Goal: Transaction & Acquisition: Purchase product/service

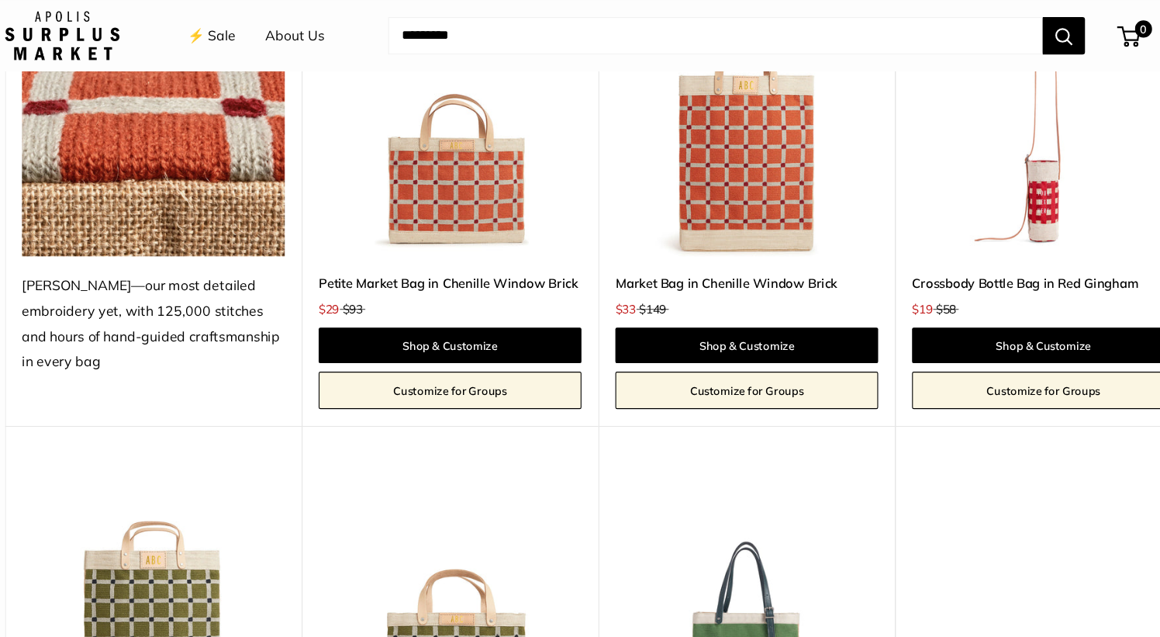
scroll to position [3118, 0]
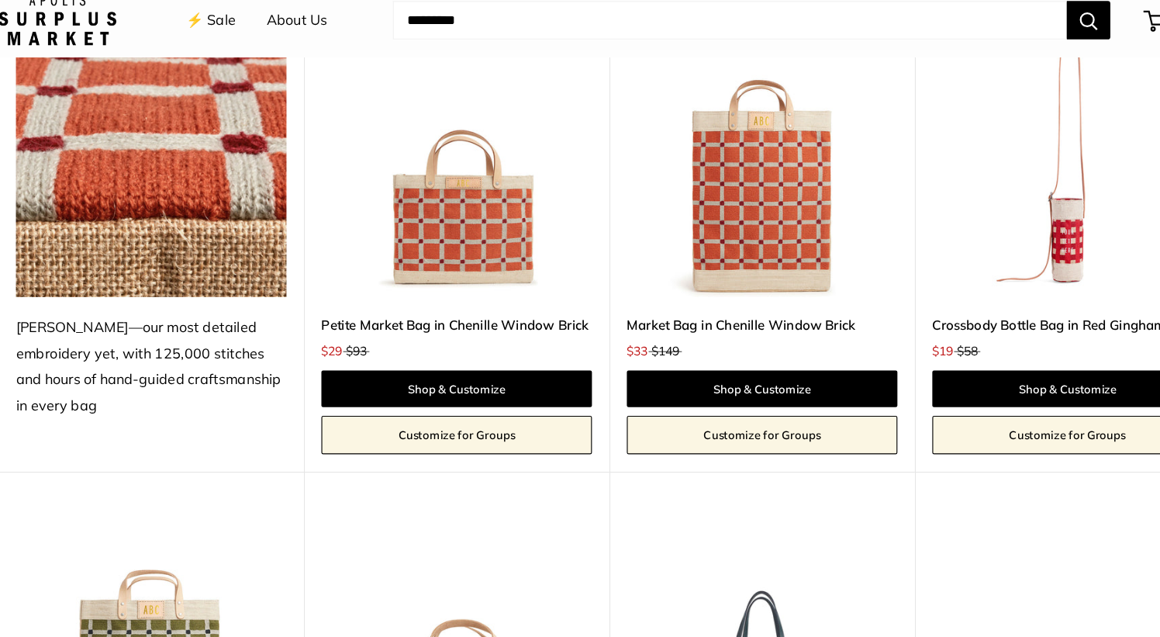
click at [0, 0] on img at bounding box center [0, 0] width 0 height 0
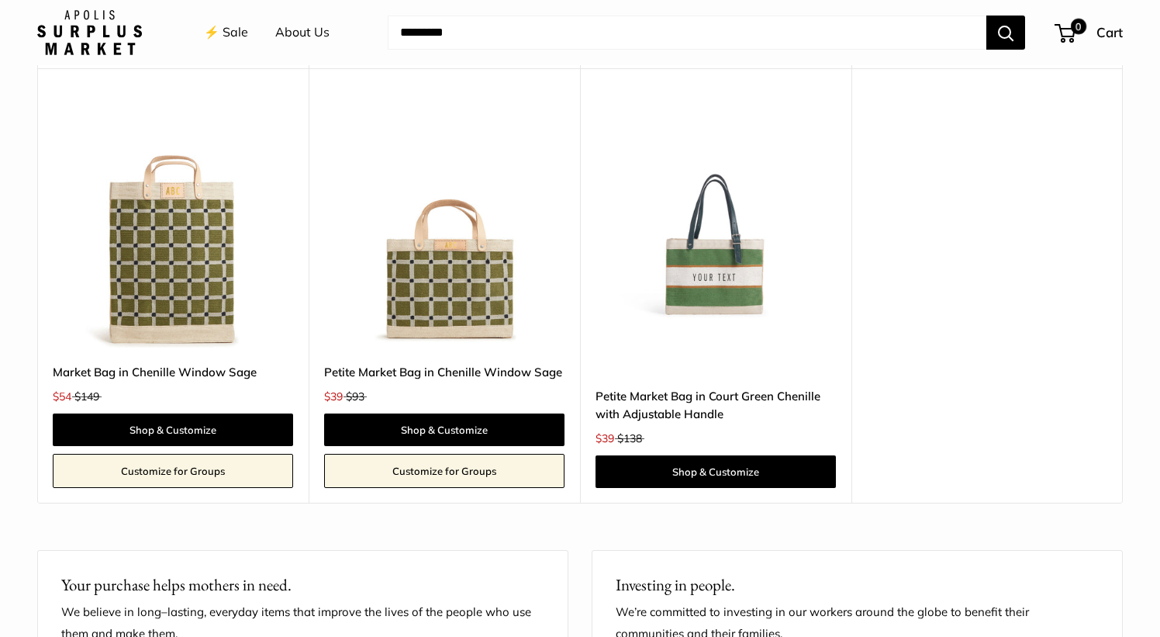
scroll to position [3485, 0]
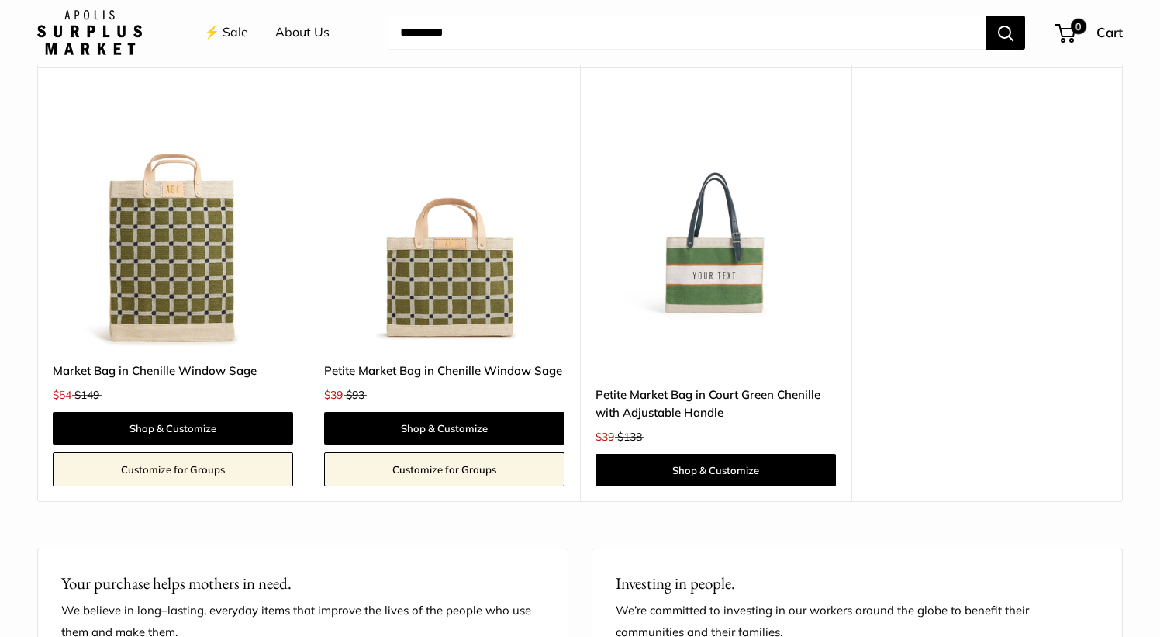
click at [0, 0] on img at bounding box center [0, 0] width 0 height 0
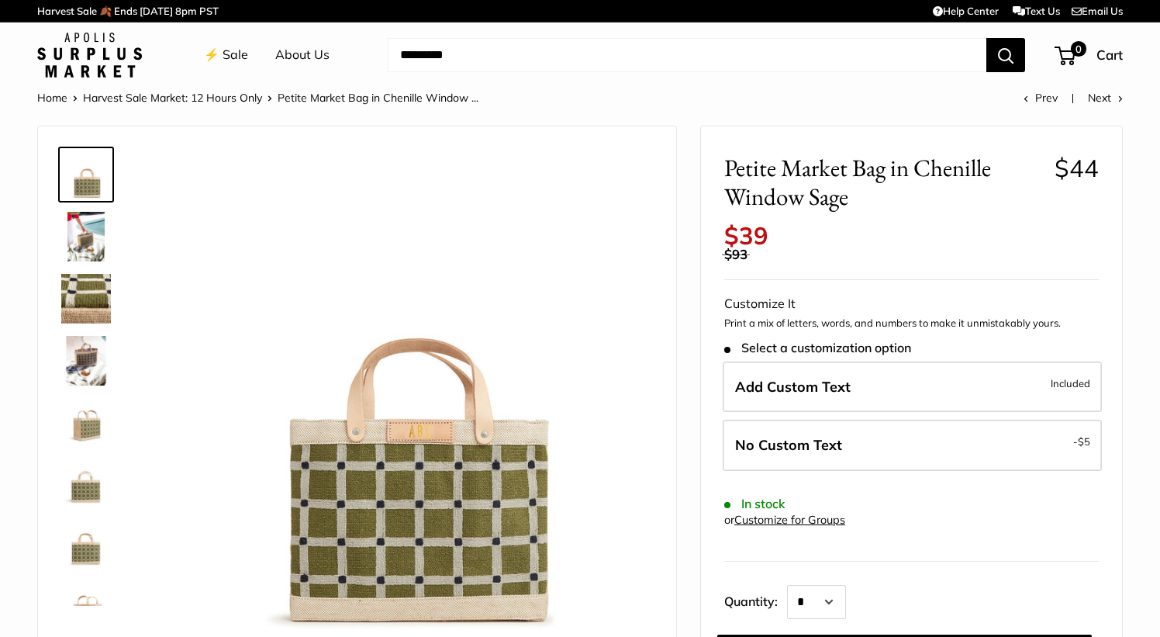
click at [78, 228] on img at bounding box center [86, 237] width 50 height 50
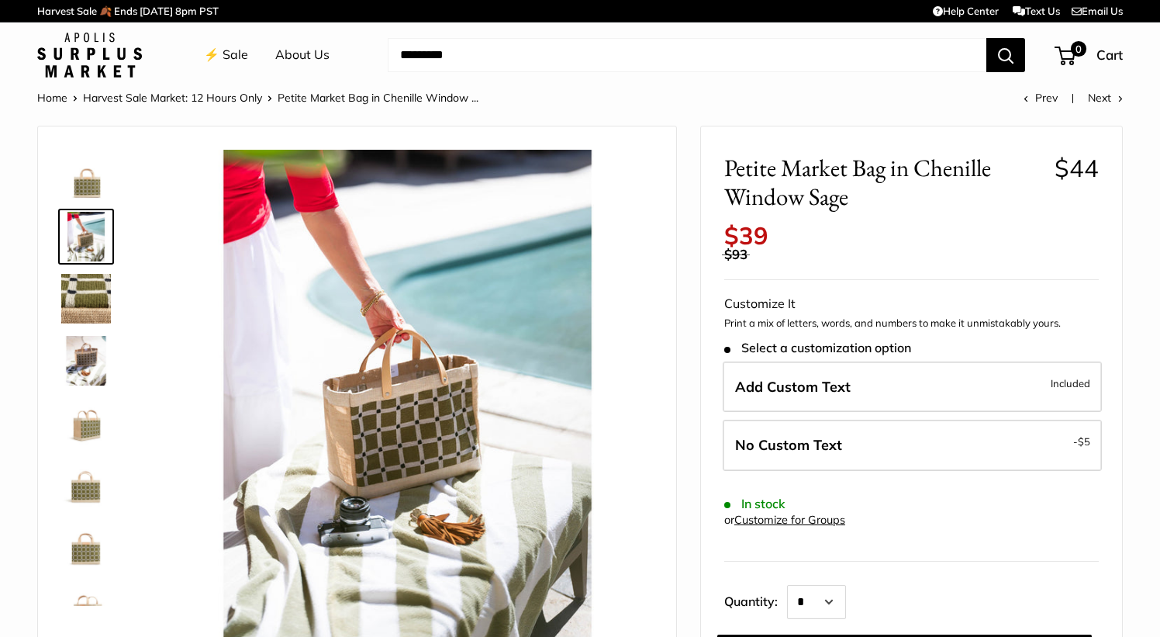
click at [76, 294] on img at bounding box center [86, 299] width 50 height 50
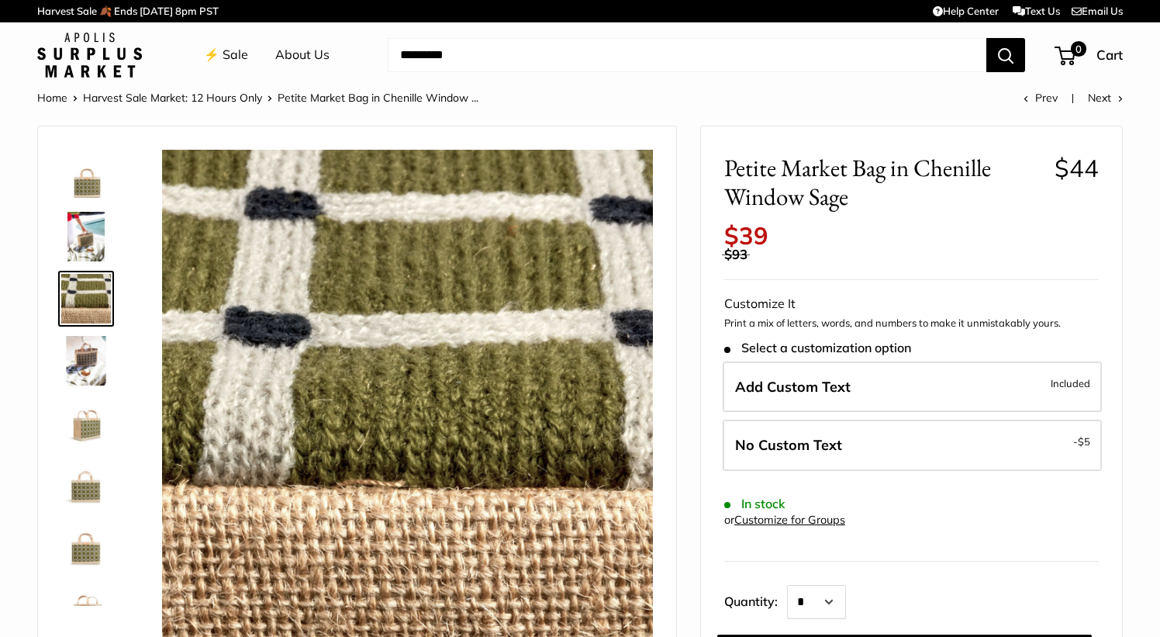
click at [76, 350] on img at bounding box center [86, 361] width 50 height 50
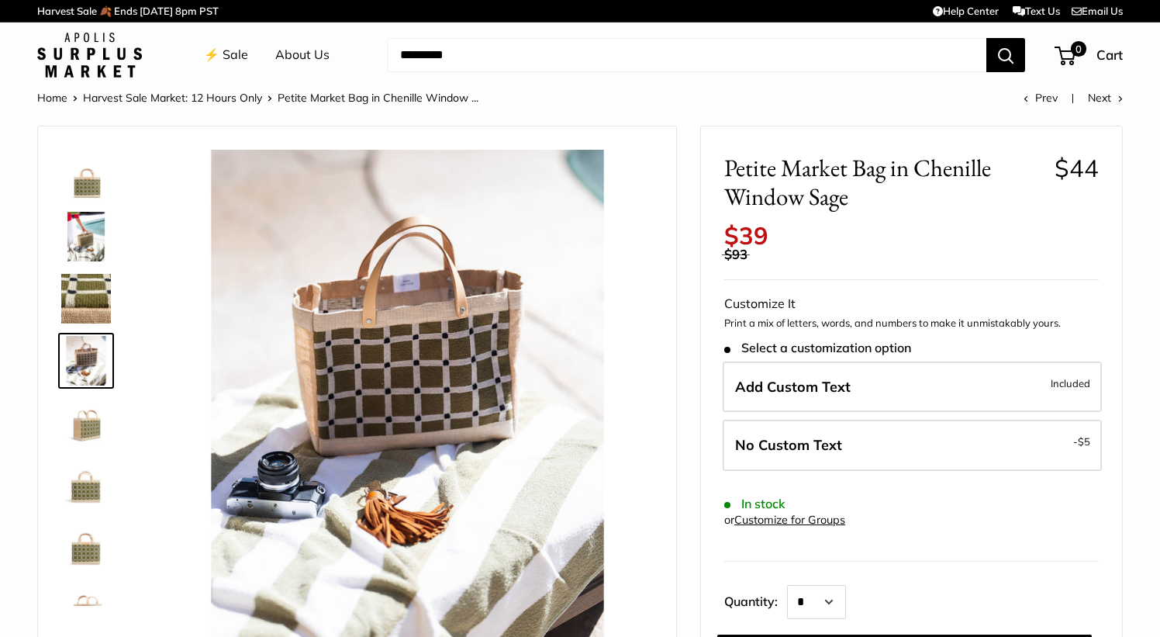
click at [93, 393] on div at bounding box center [92, 372] width 74 height 465
click at [100, 441] on img at bounding box center [86, 423] width 50 height 50
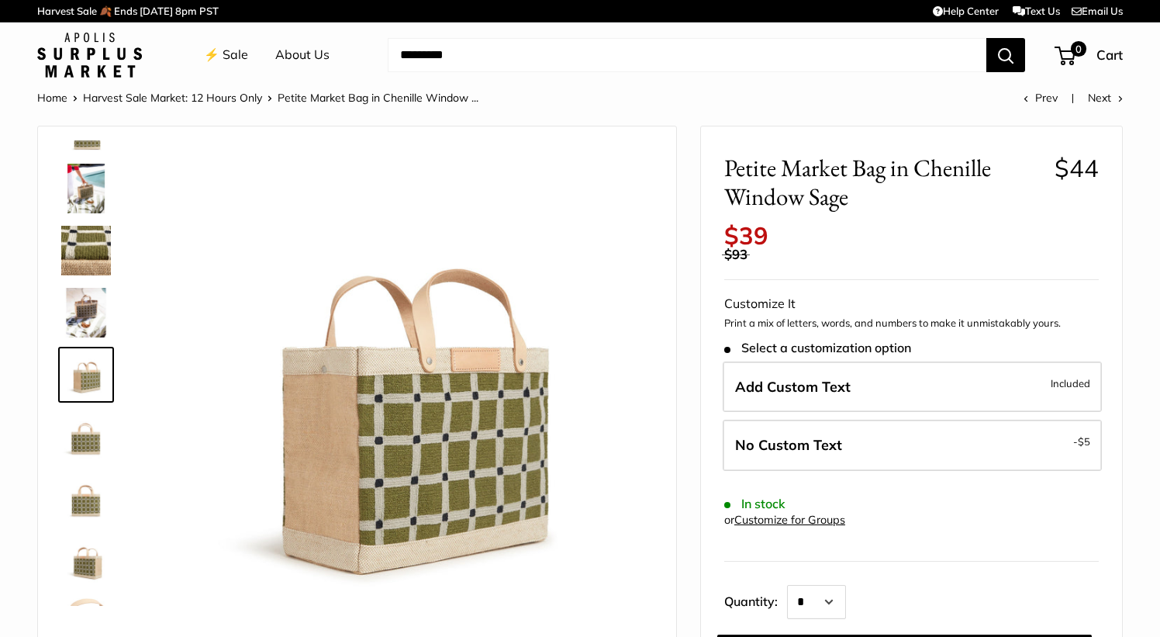
click at [98, 457] on img at bounding box center [86, 437] width 50 height 50
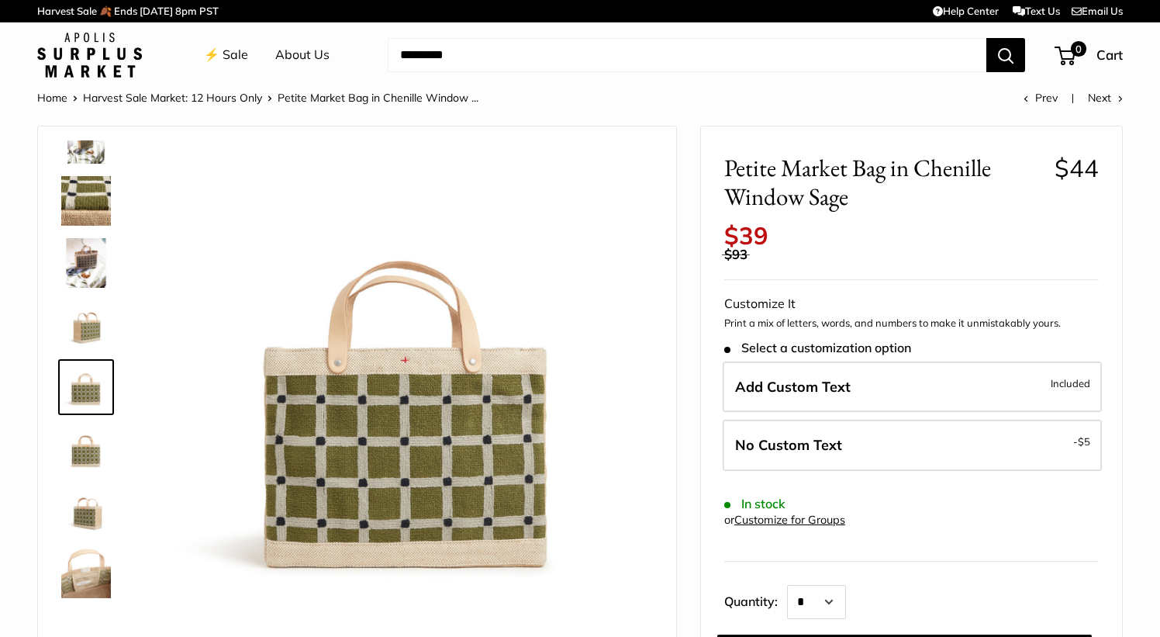
scroll to position [99, 0]
click at [78, 513] on img at bounding box center [86, 510] width 50 height 50
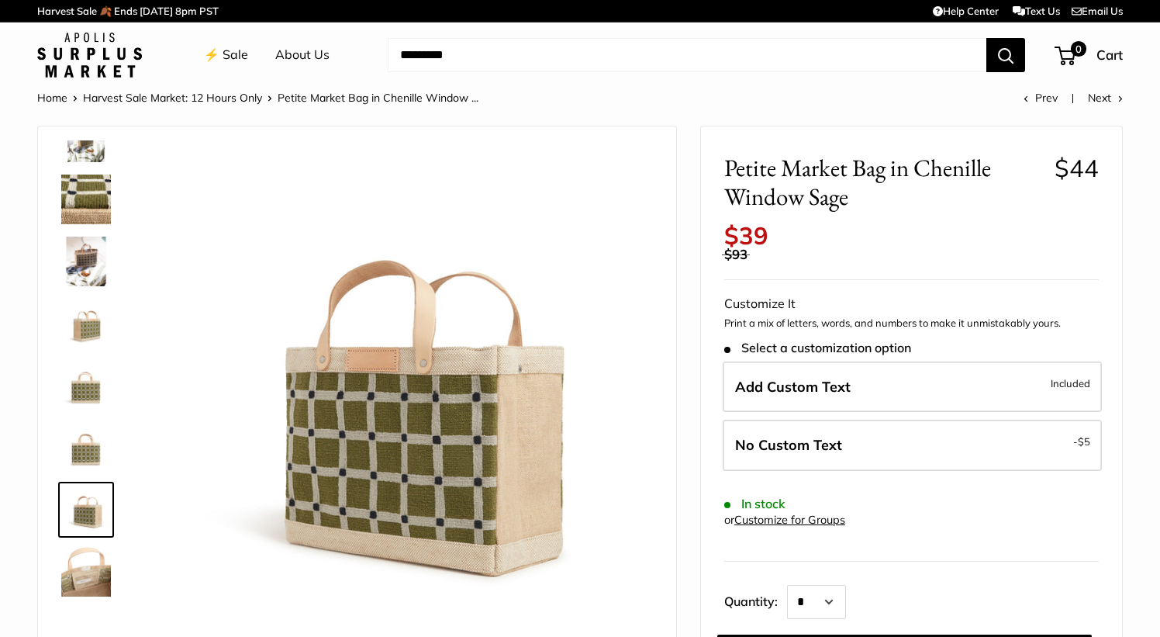
click at [78, 555] on img at bounding box center [86, 572] width 50 height 50
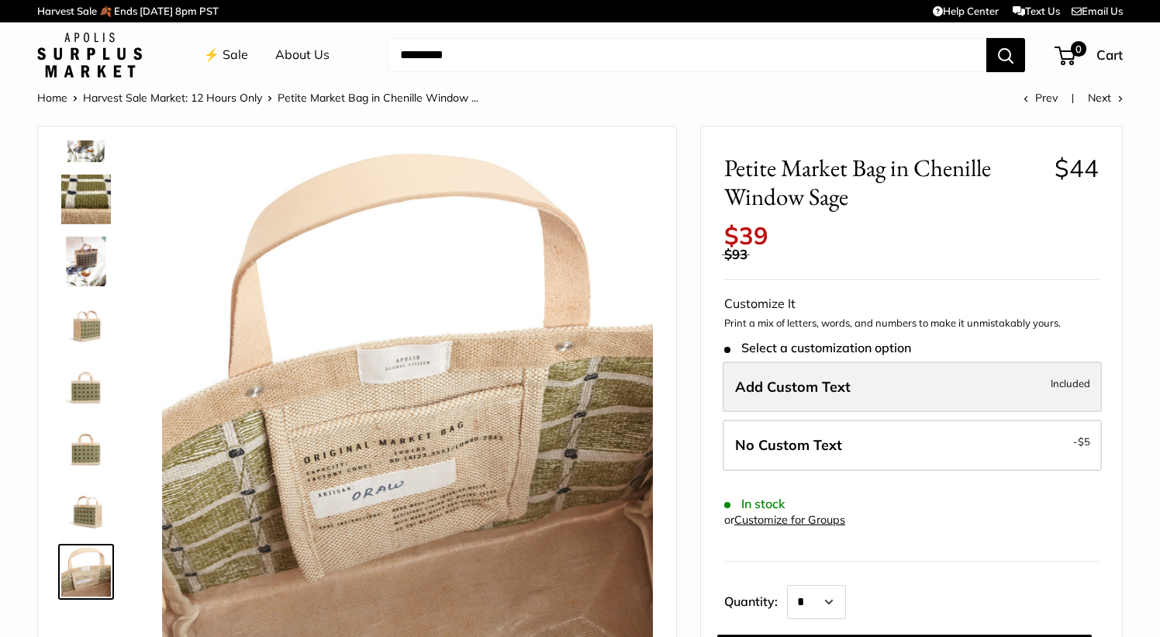
click at [838, 378] on label "Add Custom Text Included" at bounding box center [912, 386] width 379 height 51
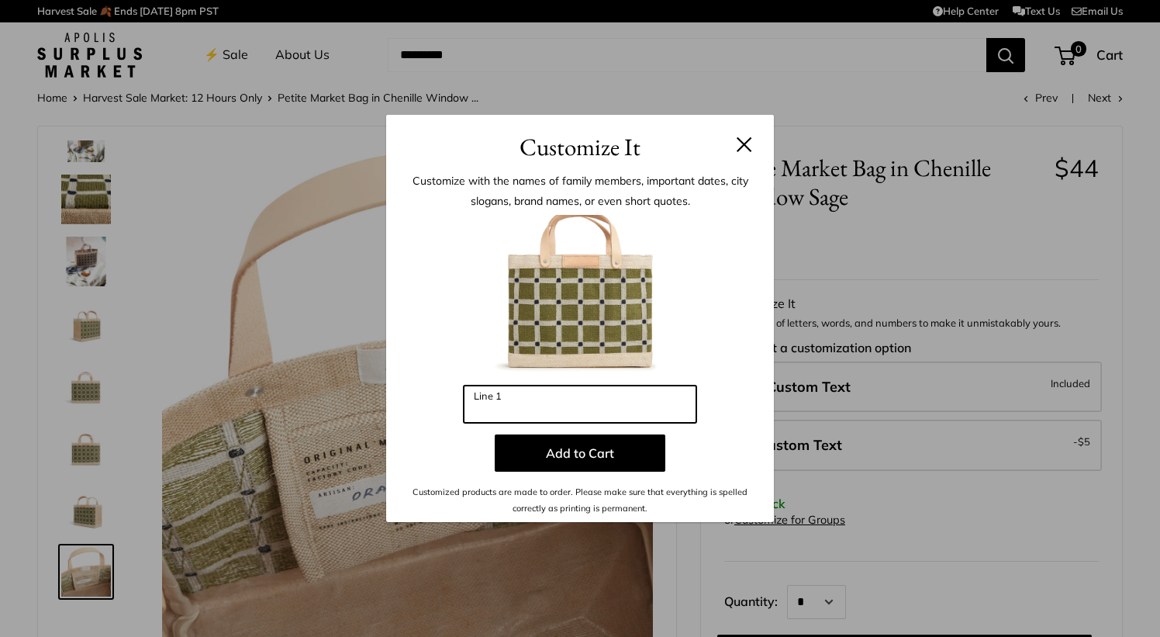
click at [544, 402] on input "Line 1" at bounding box center [580, 403] width 233 height 37
type input "***"
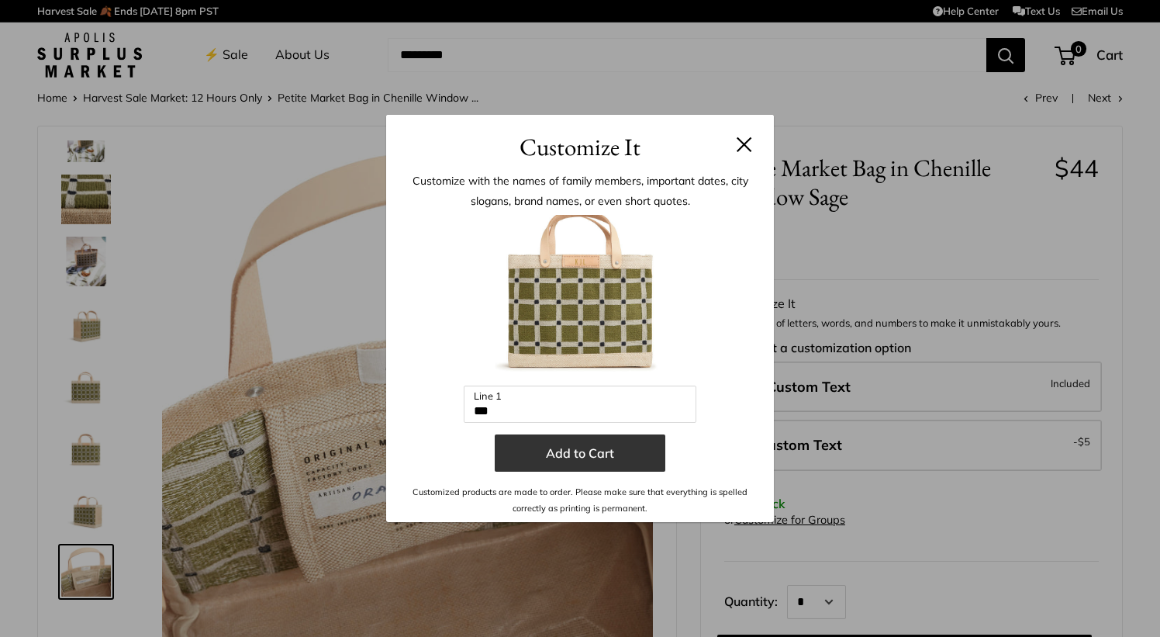
click at [591, 448] on button "Add to Cart" at bounding box center [580, 452] width 171 height 37
